Goal: Book appointment/travel/reservation

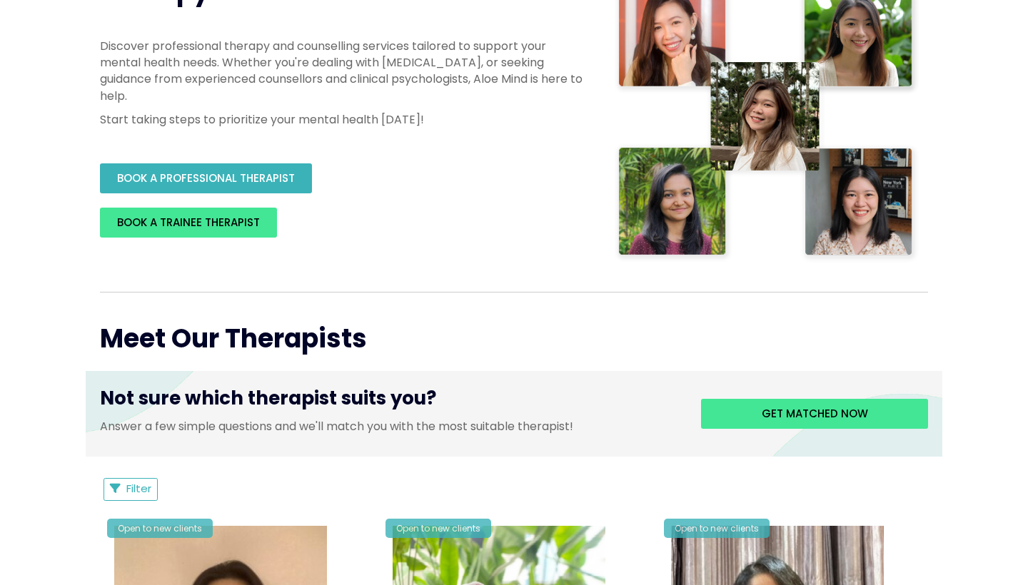
scroll to position [287, 0]
click at [299, 193] on link "BOOK A PROFESSIONAL THERAPIST" at bounding box center [206, 178] width 212 height 30
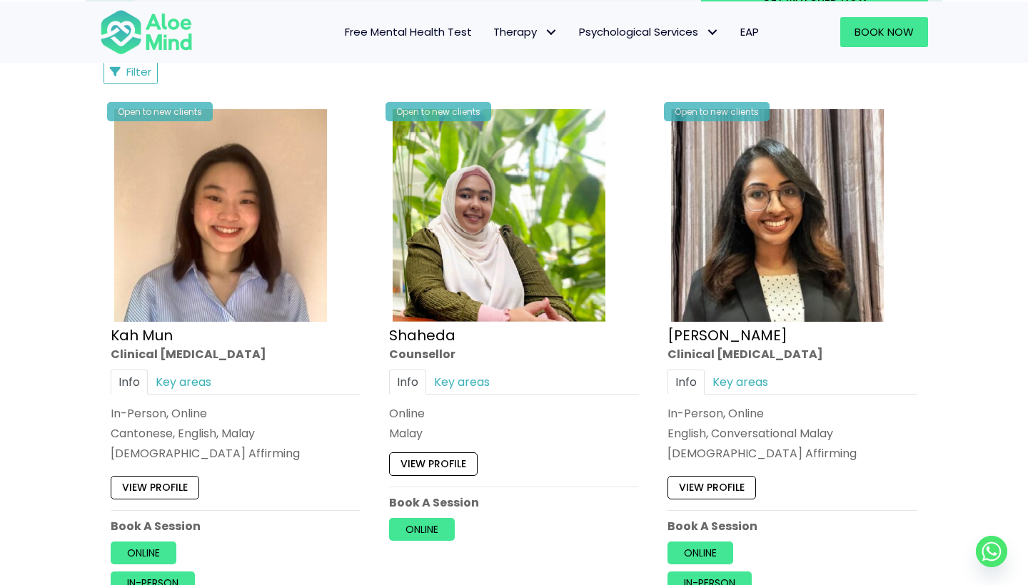
scroll to position [706, 0]
click at [209, 373] on link "Key areas" at bounding box center [183, 380] width 71 height 25
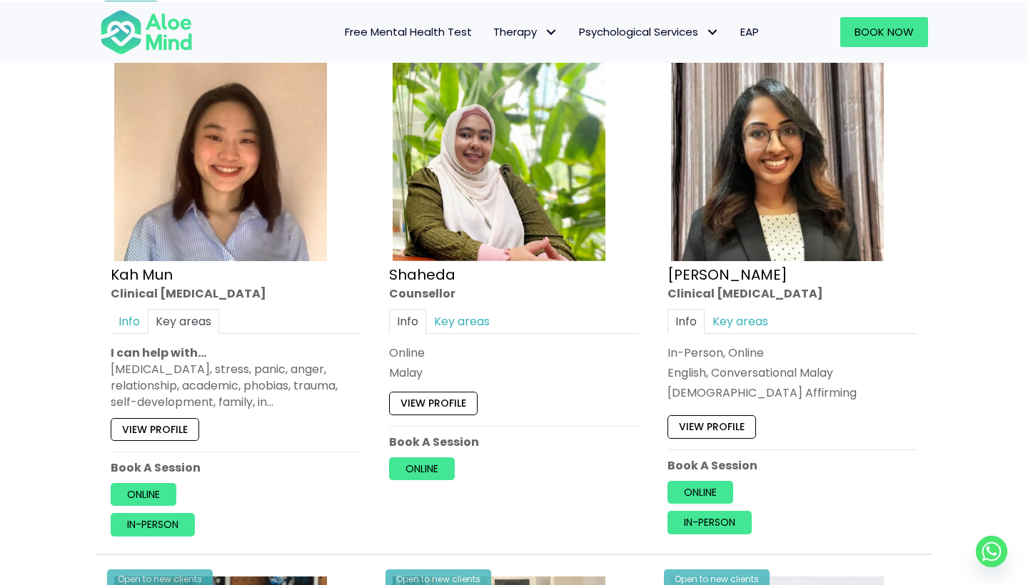
scroll to position [767, 0]
click at [195, 427] on link "View profile" at bounding box center [155, 428] width 89 height 23
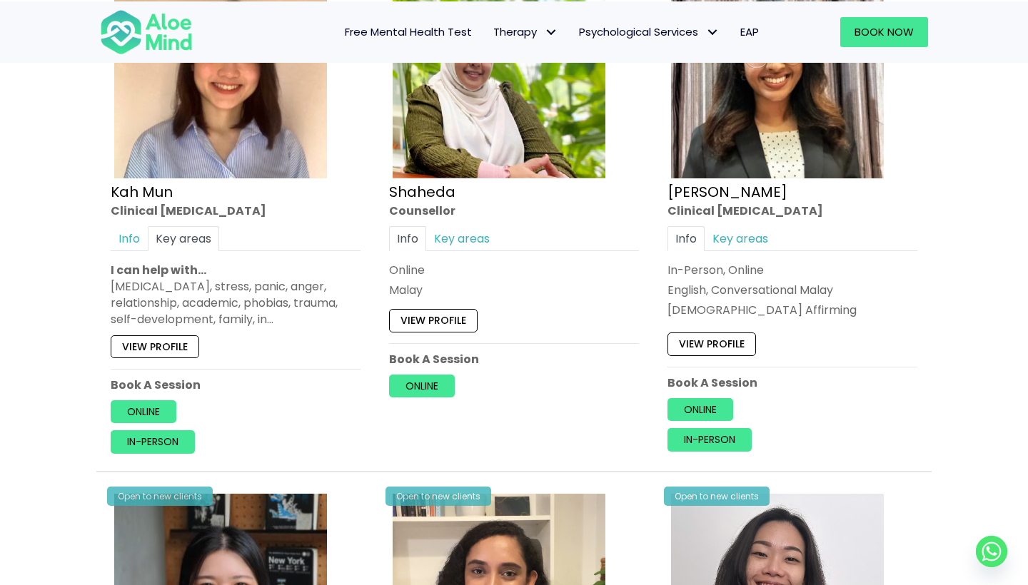
scroll to position [854, 0]
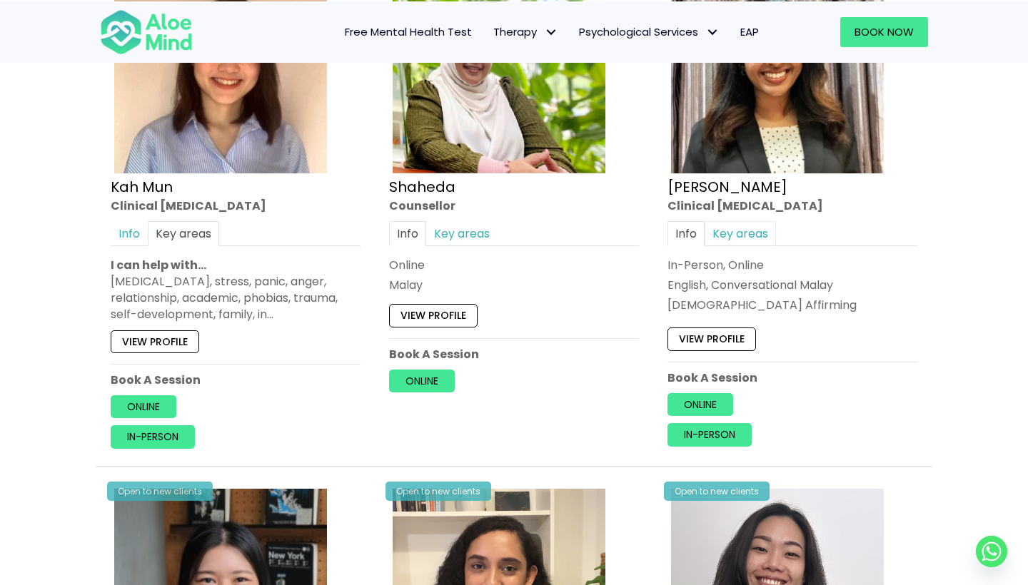
click at [757, 231] on link "Key areas" at bounding box center [740, 233] width 71 height 25
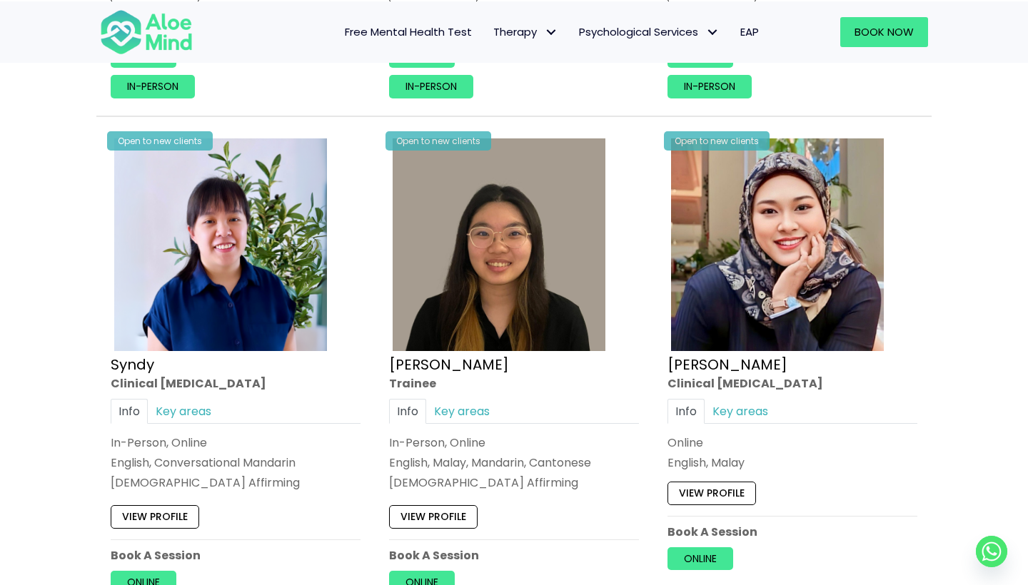
scroll to position [4029, 0]
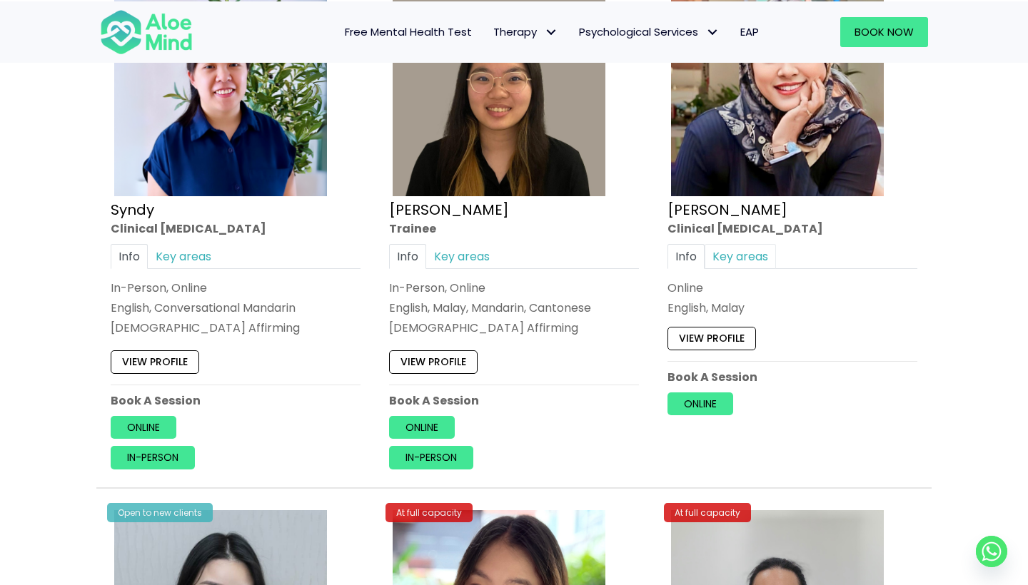
click at [751, 250] on link "Key areas" at bounding box center [740, 256] width 71 height 25
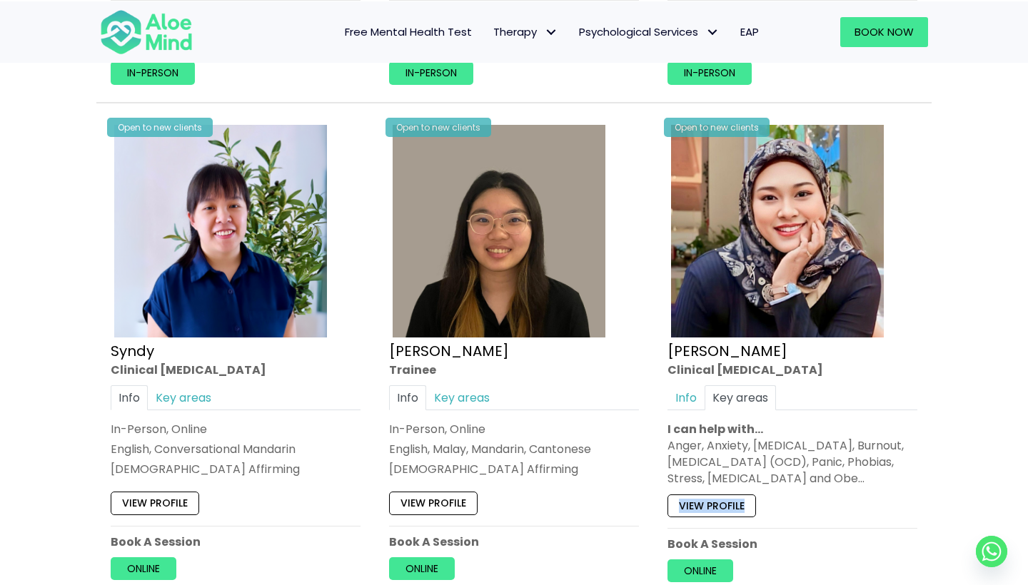
scroll to position [3870, 0]
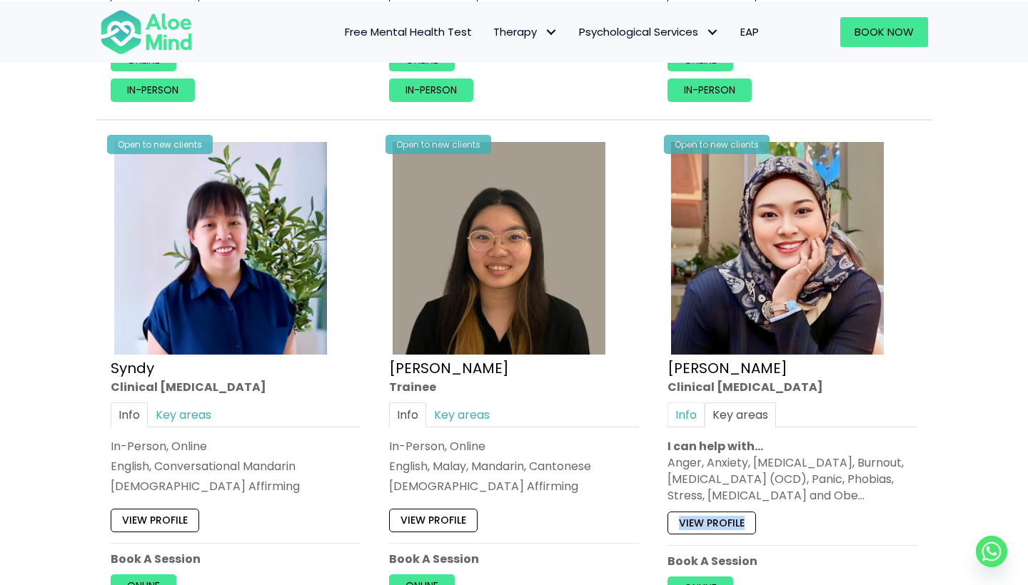
click at [671, 410] on link "Info" at bounding box center [685, 415] width 37 height 25
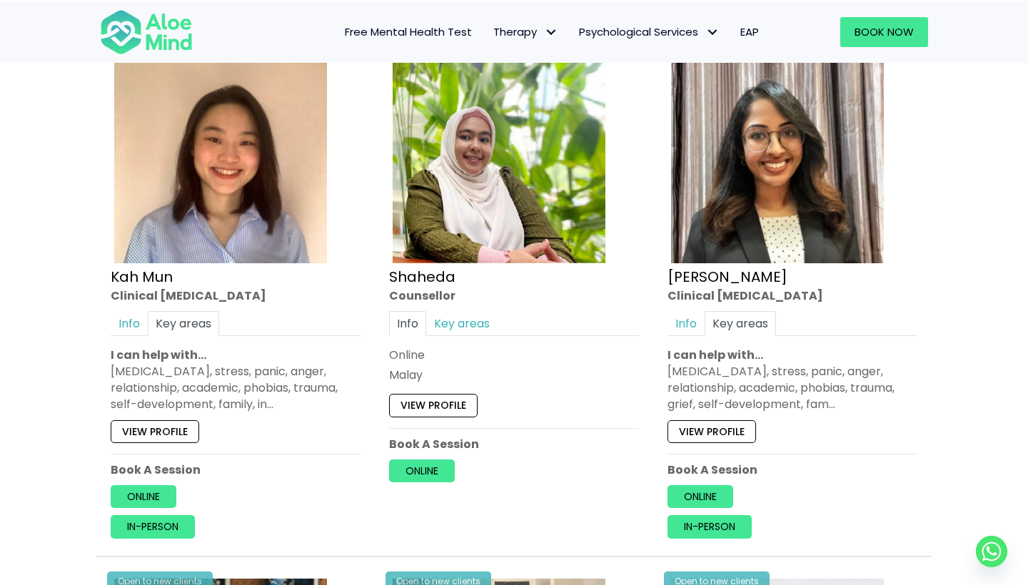
scroll to position [767, 0]
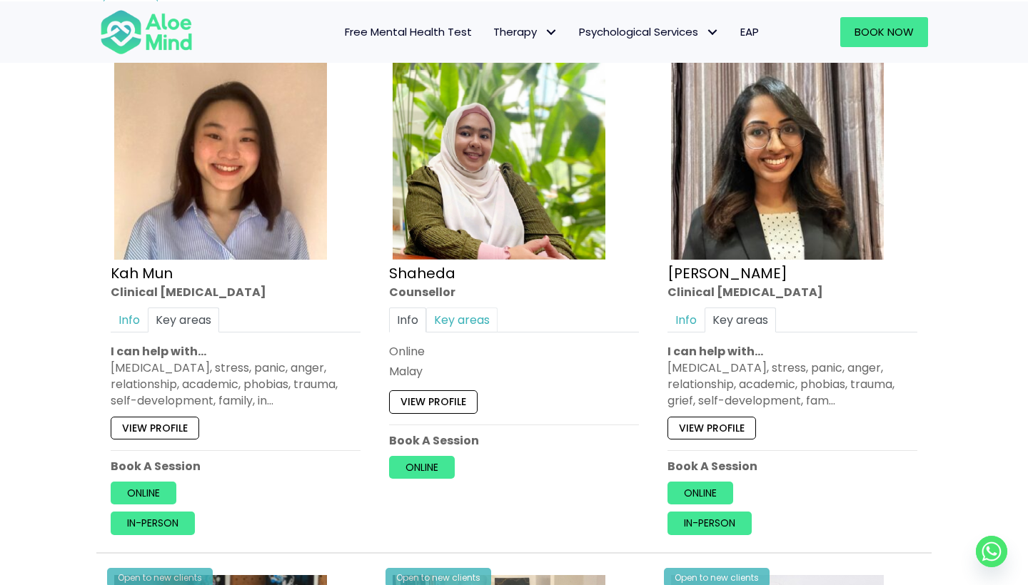
click at [475, 313] on link "Key areas" at bounding box center [461, 319] width 71 height 25
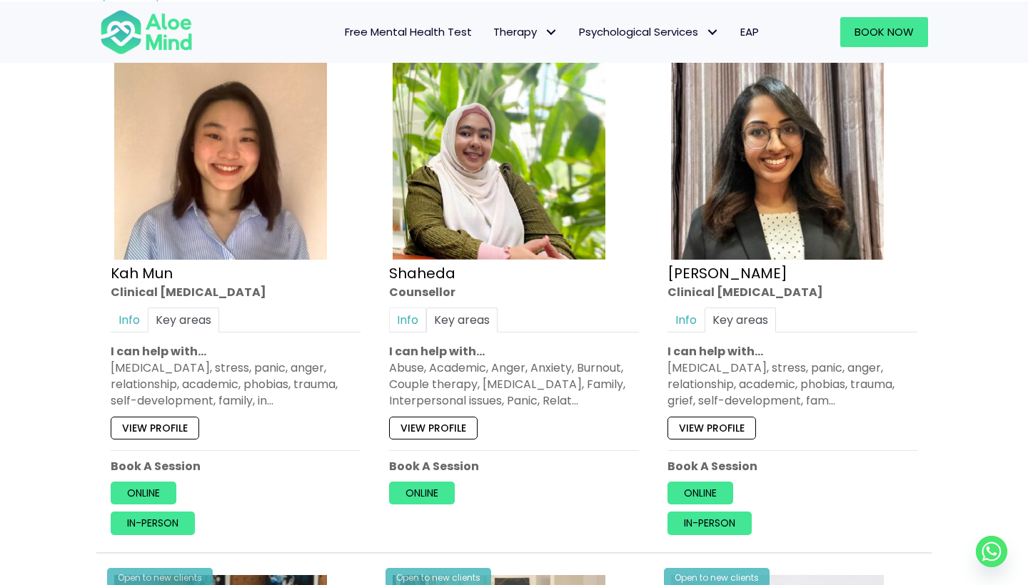
click at [413, 310] on link "Info" at bounding box center [407, 319] width 37 height 25
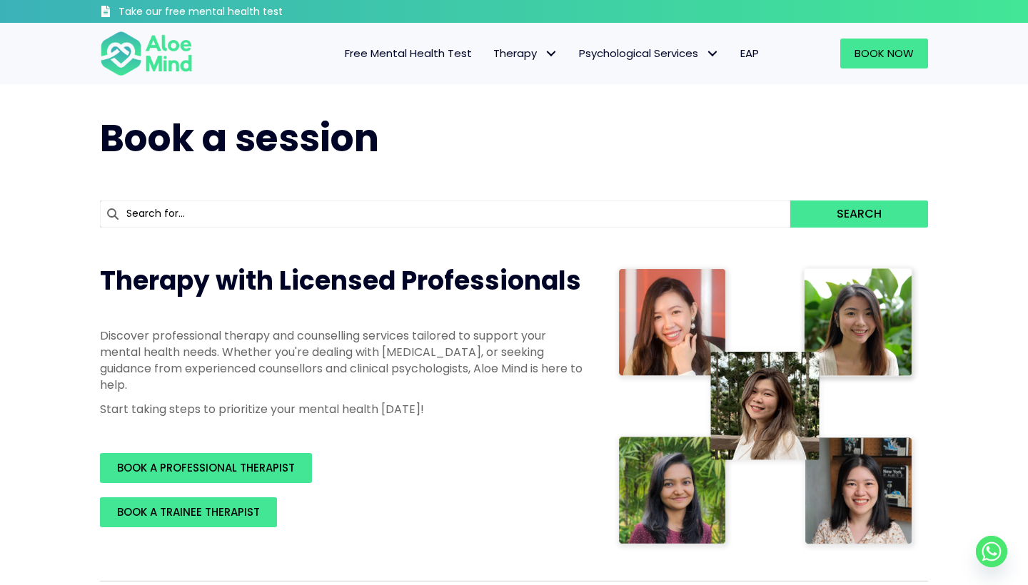
scroll to position [0, 0]
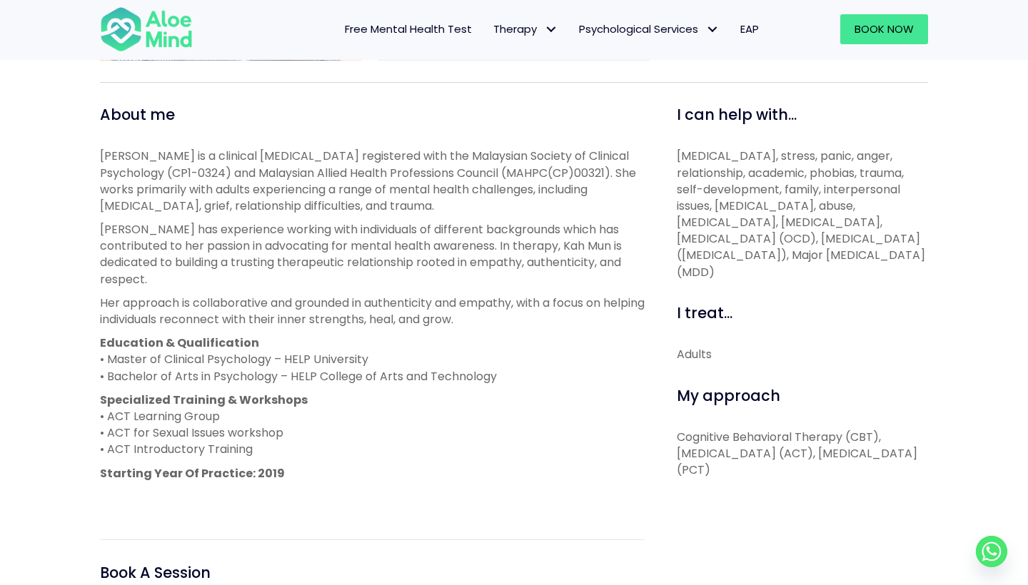
scroll to position [466, 0]
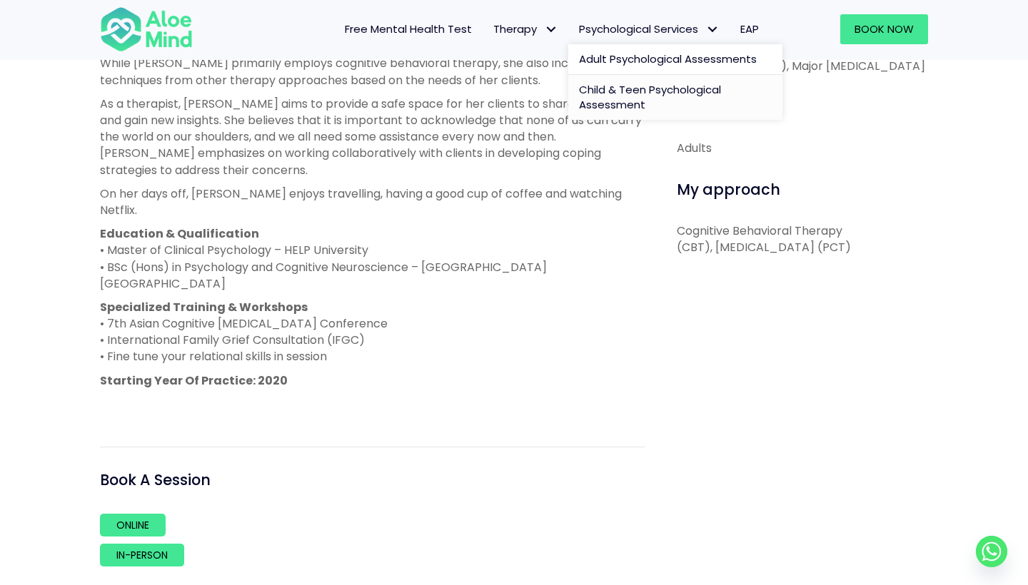
scroll to position [664, 0]
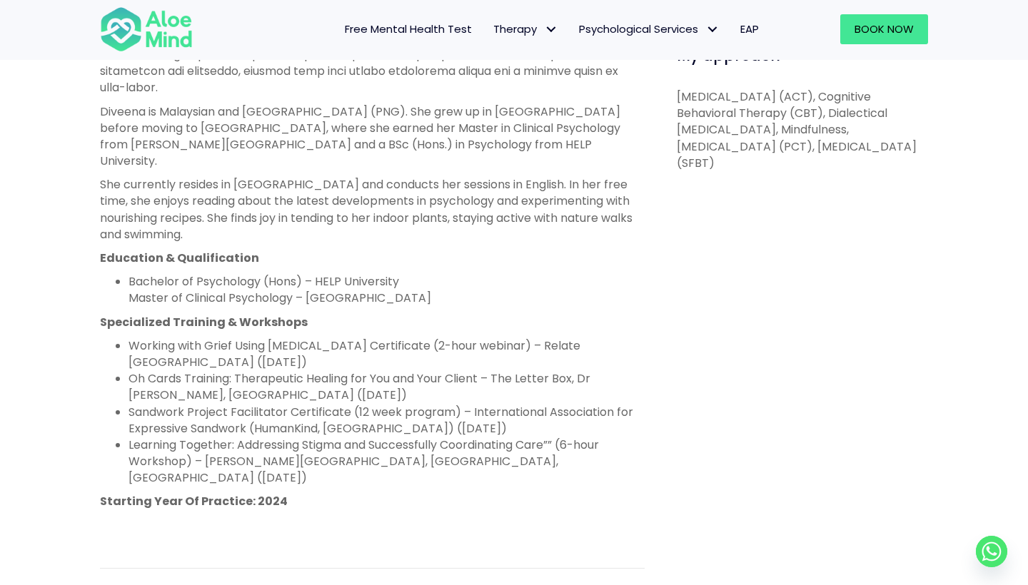
scroll to position [806, 0]
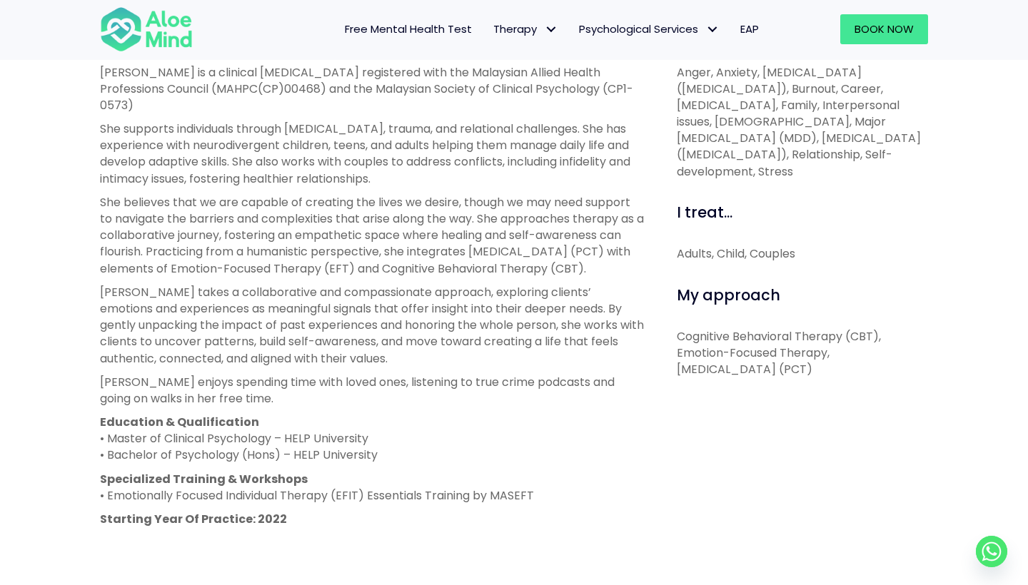
scroll to position [626, 0]
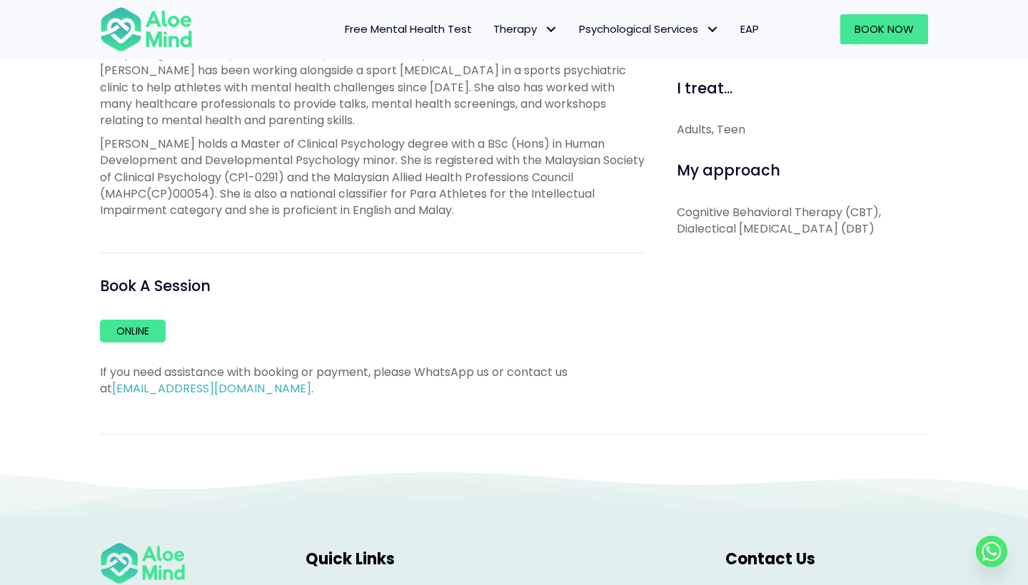
scroll to position [661, 0]
